Goal: Book appointment/travel/reservation

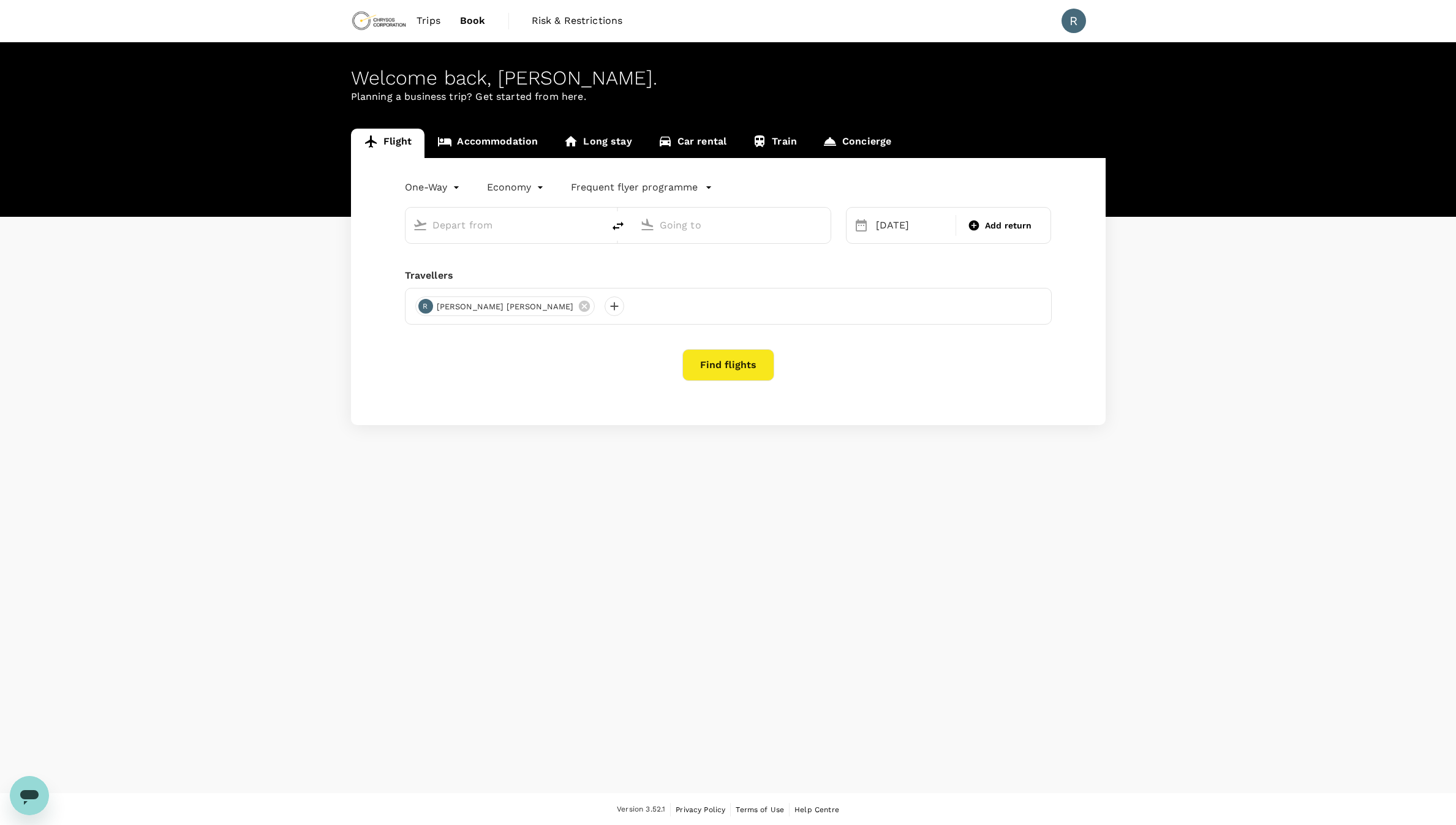
type input "[GEOGRAPHIC_DATA], [GEOGRAPHIC_DATA] (any)"
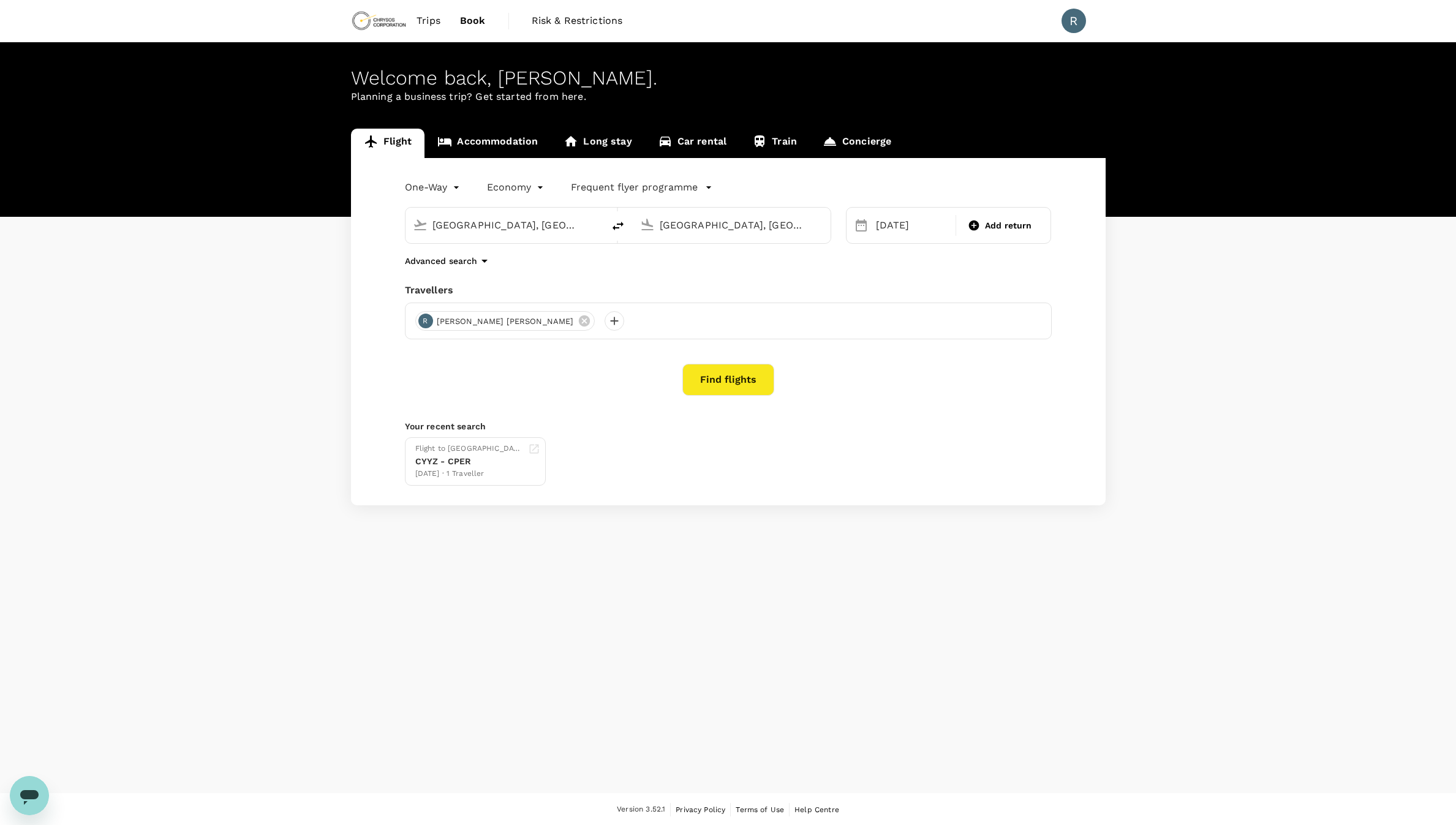
click at [468, 19] on span "Book" at bounding box center [473, 21] width 25 height 15
click at [430, 21] on span "Trips" at bounding box center [428, 21] width 23 height 15
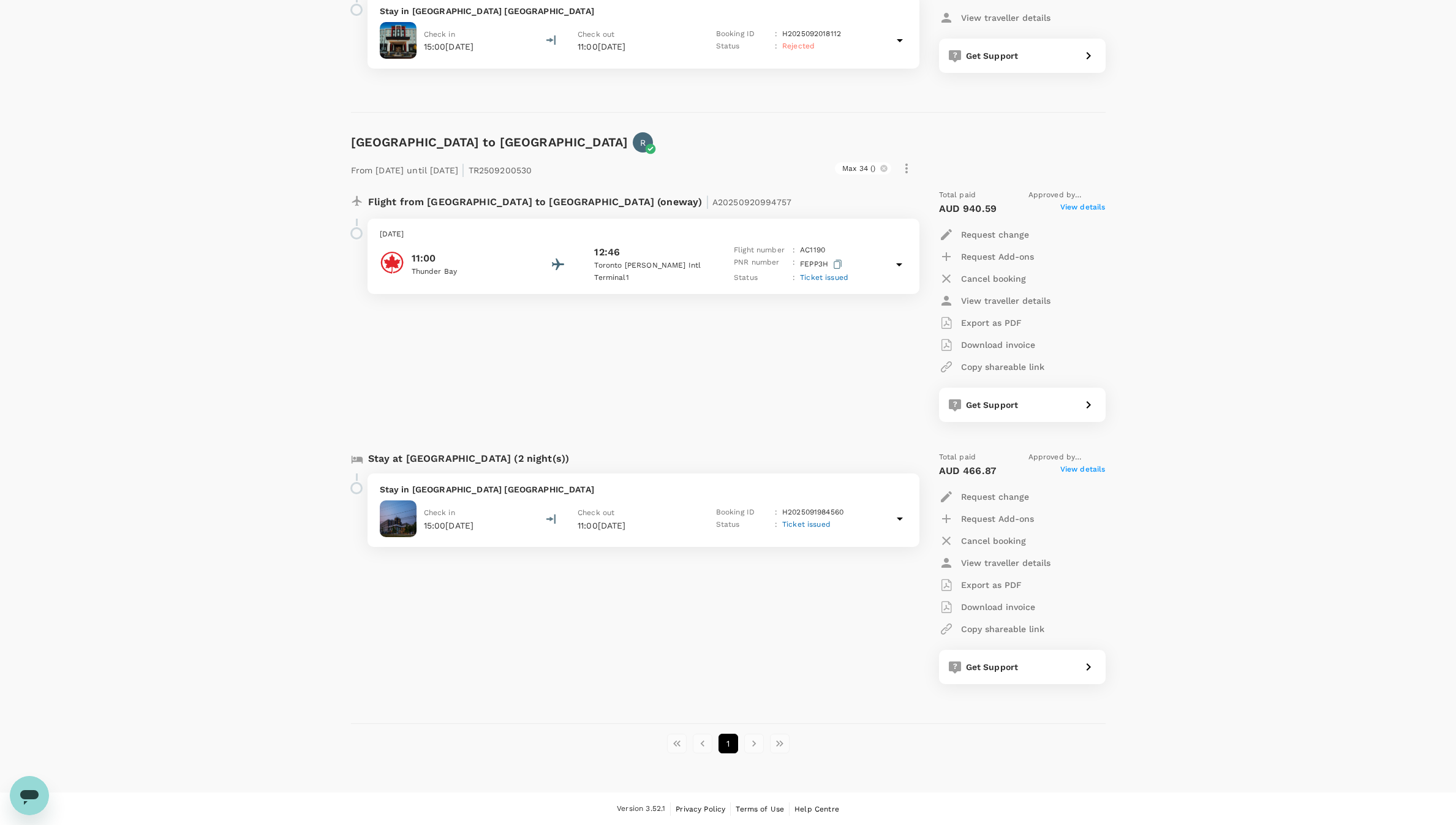
scroll to position [1235, 0]
